Goal: Task Accomplishment & Management: Manage account settings

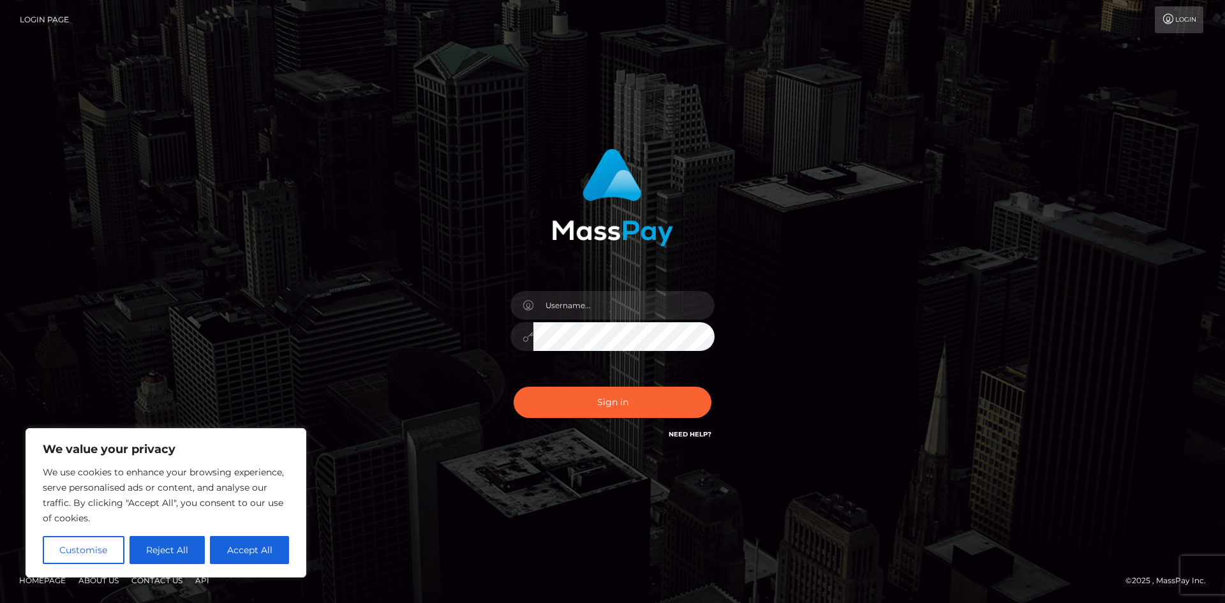
drag, startPoint x: 243, startPoint y: 550, endPoint x: 473, endPoint y: 284, distance: 351.9
click at [244, 547] on button "Accept All" at bounding box center [249, 550] width 79 height 28
checkbox input "true"
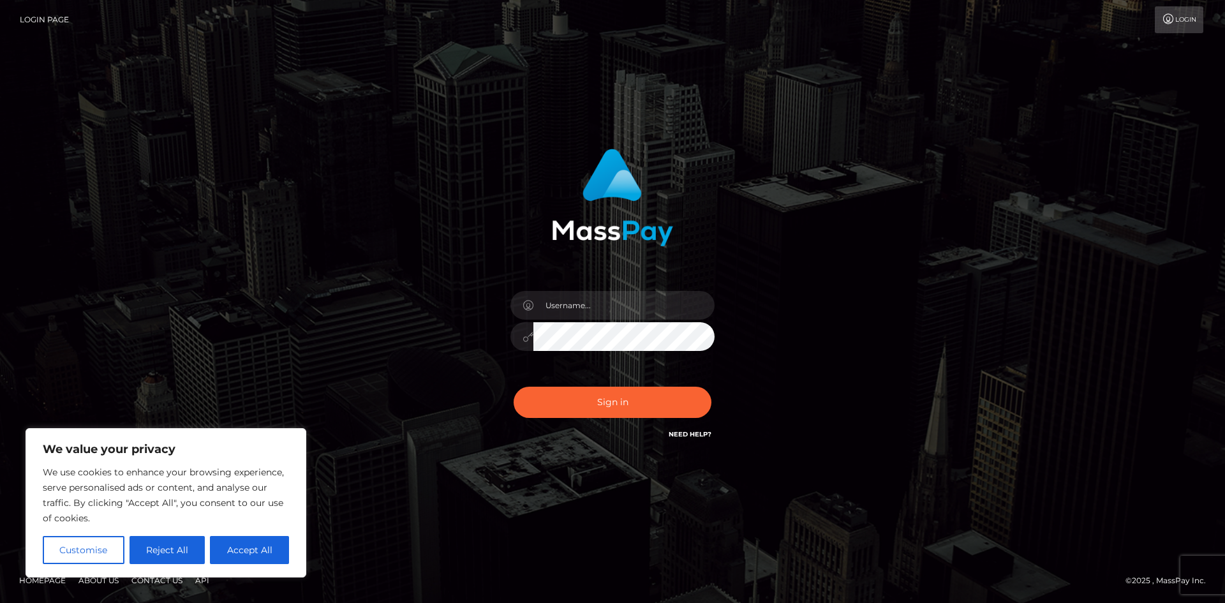
checkbox input "true"
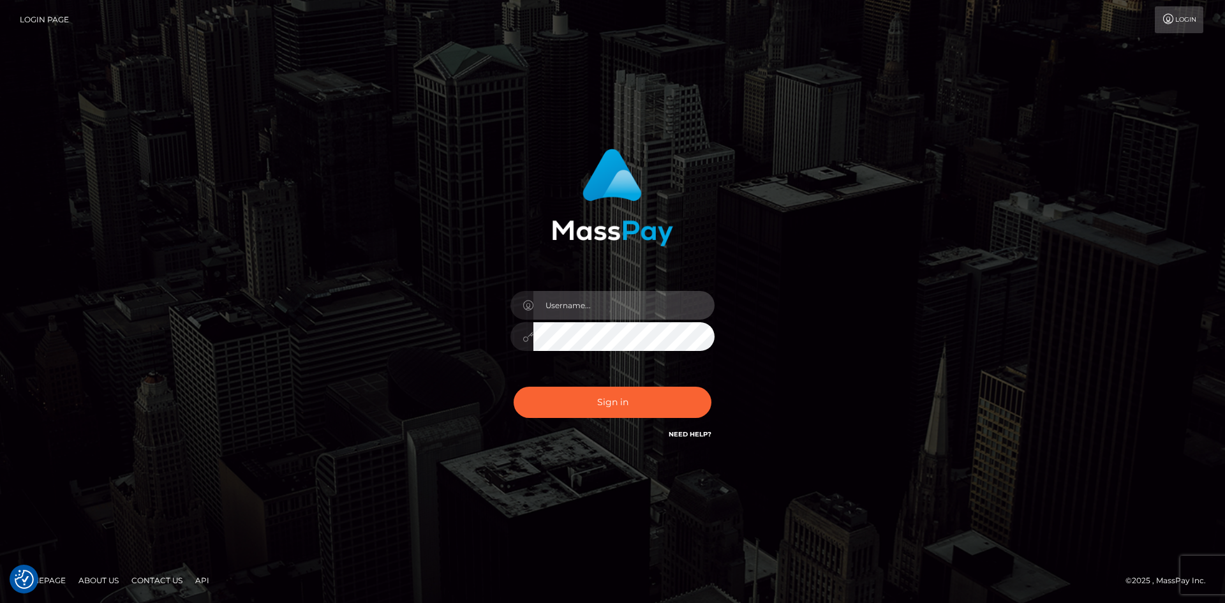
click at [573, 311] on input "text" at bounding box center [623, 305] width 181 height 29
type input "mary.tkwd@yahoo.com"
click at [526, 337] on icon at bounding box center [528, 337] width 11 height 10
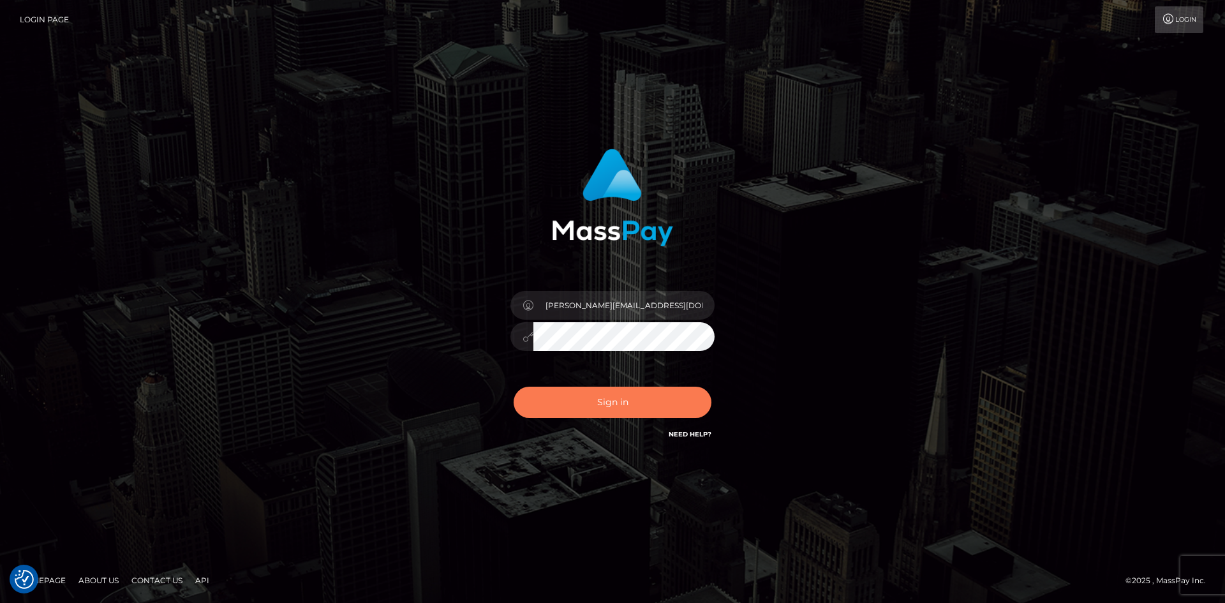
click at [622, 407] on button "Sign in" at bounding box center [613, 402] width 198 height 31
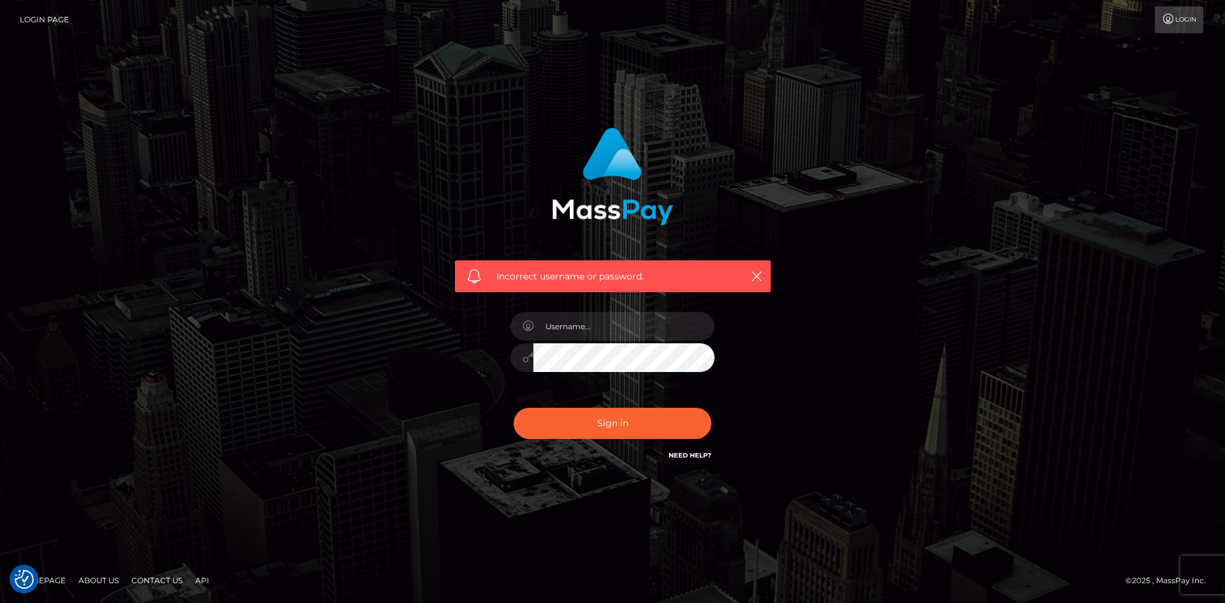
click at [691, 457] on link "Need Help?" at bounding box center [690, 455] width 43 height 8
